Goal: Information Seeking & Learning: Learn about a topic

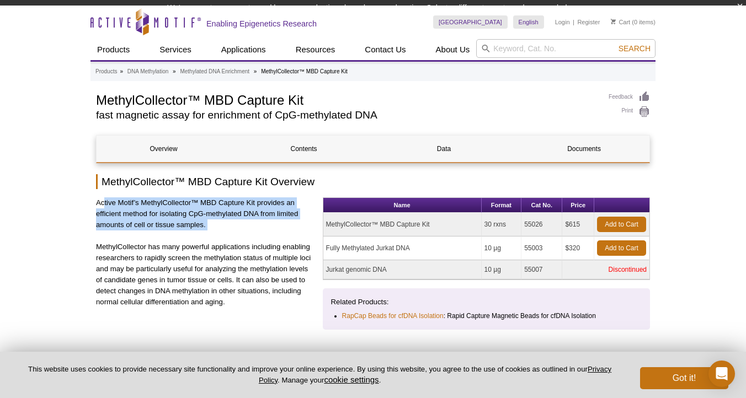
drag, startPoint x: 103, startPoint y: 215, endPoint x: 101, endPoint y: 236, distance: 21.1
click at [101, 236] on div "Active Motif’s MethylCollector™ MBD Capture Kit provides an efficient method fo…" at bounding box center [205, 259] width 218 height 124
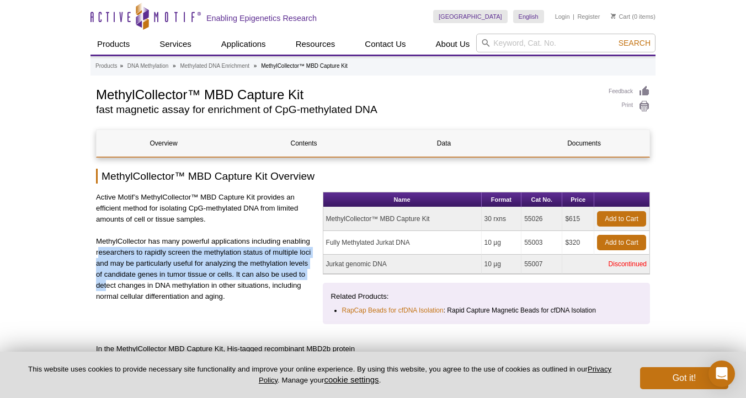
drag, startPoint x: 98, startPoint y: 255, endPoint x: 108, endPoint y: 290, distance: 36.7
click at [108, 290] on p "MethylCollector has many powerful applications including enabling researchers t…" at bounding box center [205, 269] width 218 height 66
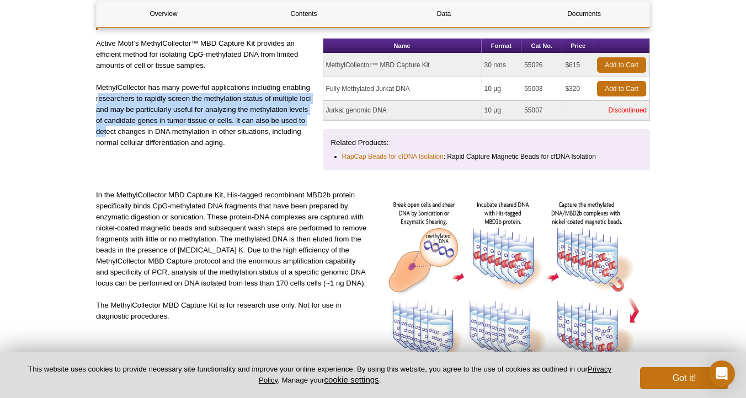
scroll to position [154, 0]
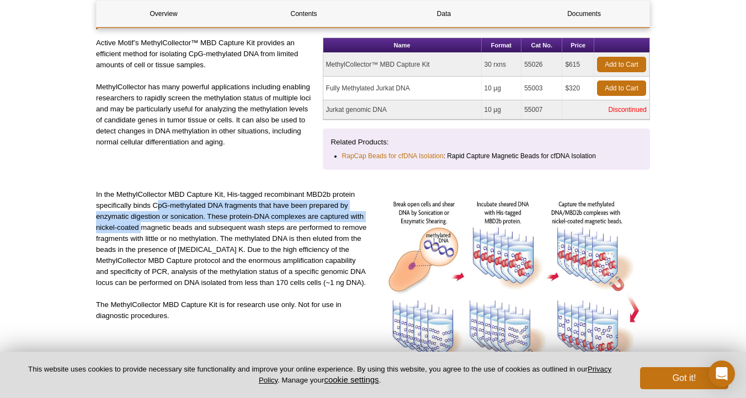
drag, startPoint x: 155, startPoint y: 205, endPoint x: 140, endPoint y: 231, distance: 29.9
click at [140, 231] on p "In the MethylCollector MBD Capture Kit, His-tagged recombinant MBD2b protein sp…" at bounding box center [232, 238] width 273 height 99
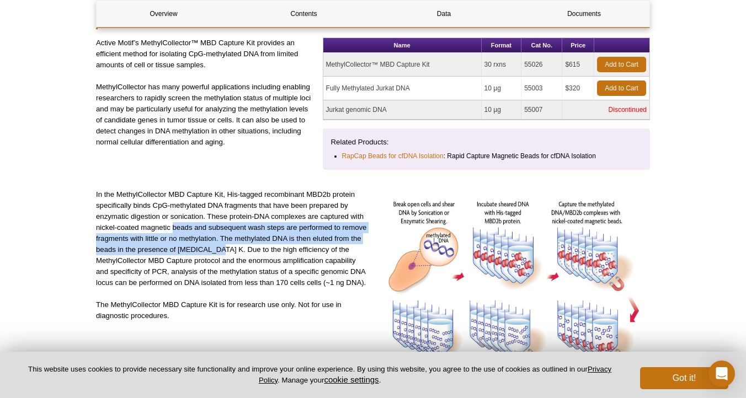
drag, startPoint x: 172, startPoint y: 228, endPoint x: 217, endPoint y: 247, distance: 49.0
click at [217, 247] on p "In the MethylCollector MBD Capture Kit, His-tagged recombinant MBD2b protein sp…" at bounding box center [232, 238] width 273 height 99
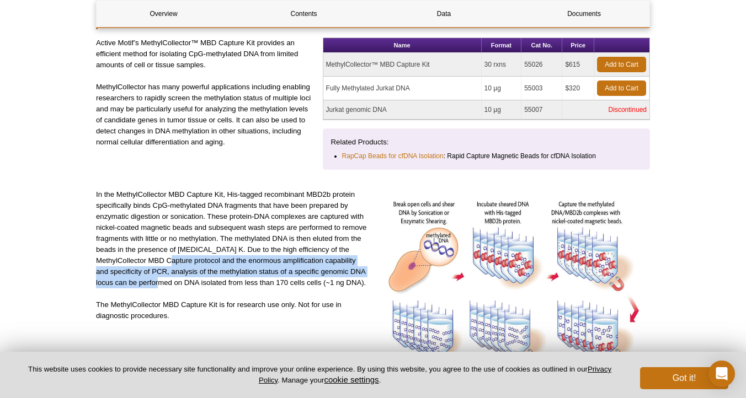
drag, startPoint x: 184, startPoint y: 261, endPoint x: 174, endPoint y: 281, distance: 22.0
click at [174, 281] on p "In the MethylCollector MBD Capture Kit, His-tagged recombinant MBD2b protein sp…" at bounding box center [232, 238] width 273 height 99
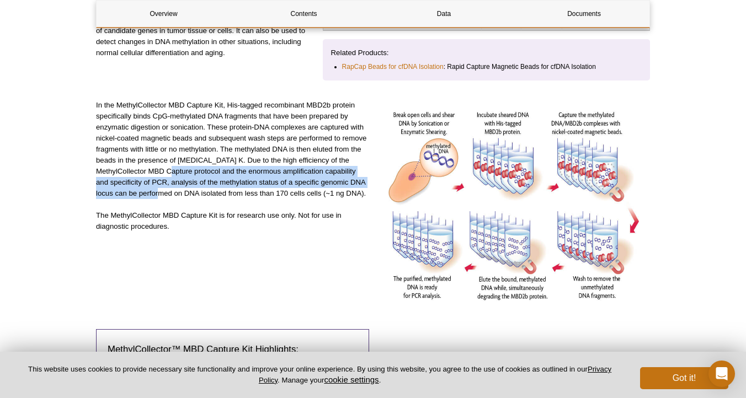
scroll to position [244, 0]
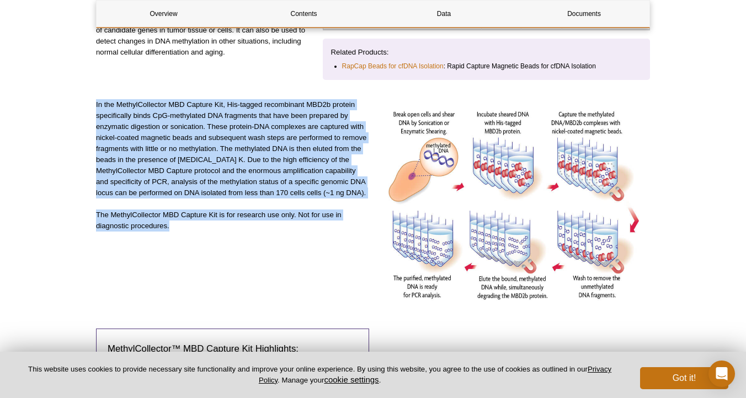
drag, startPoint x: 185, startPoint y: 229, endPoint x: 96, endPoint y: 107, distance: 151.3
click at [96, 106] on div "In the MethylCollector MBD Capture Kit, His-tagged recombinant MBD2b protein sp…" at bounding box center [232, 211] width 273 height 224
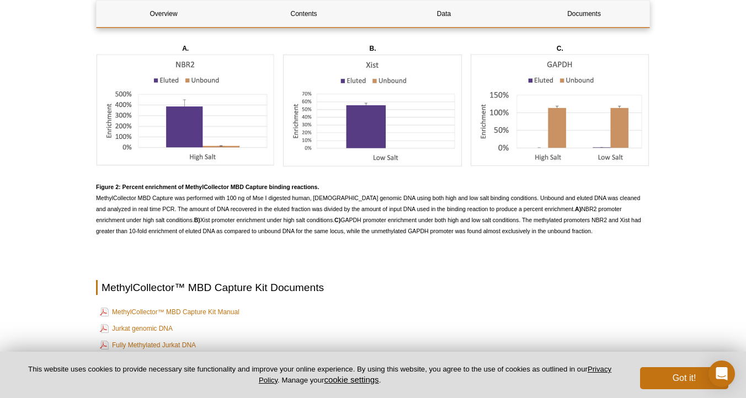
scroll to position [1344, 0]
